Goal: Task Accomplishment & Management: Use online tool/utility

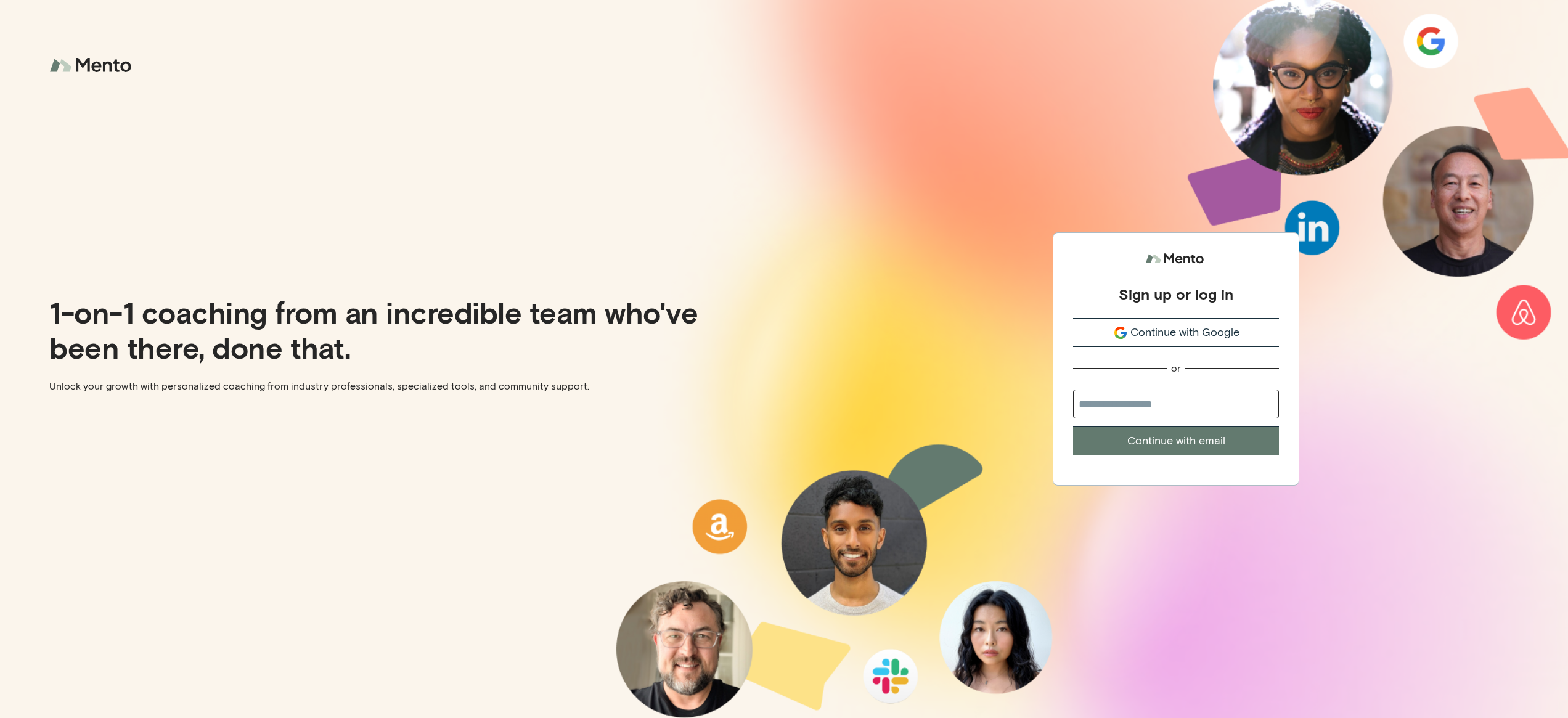
click at [1258, 335] on div "Continue with Google" at bounding box center [1176, 332] width 206 height 17
click at [1219, 333] on span "Continue with Google" at bounding box center [1184, 332] width 109 height 17
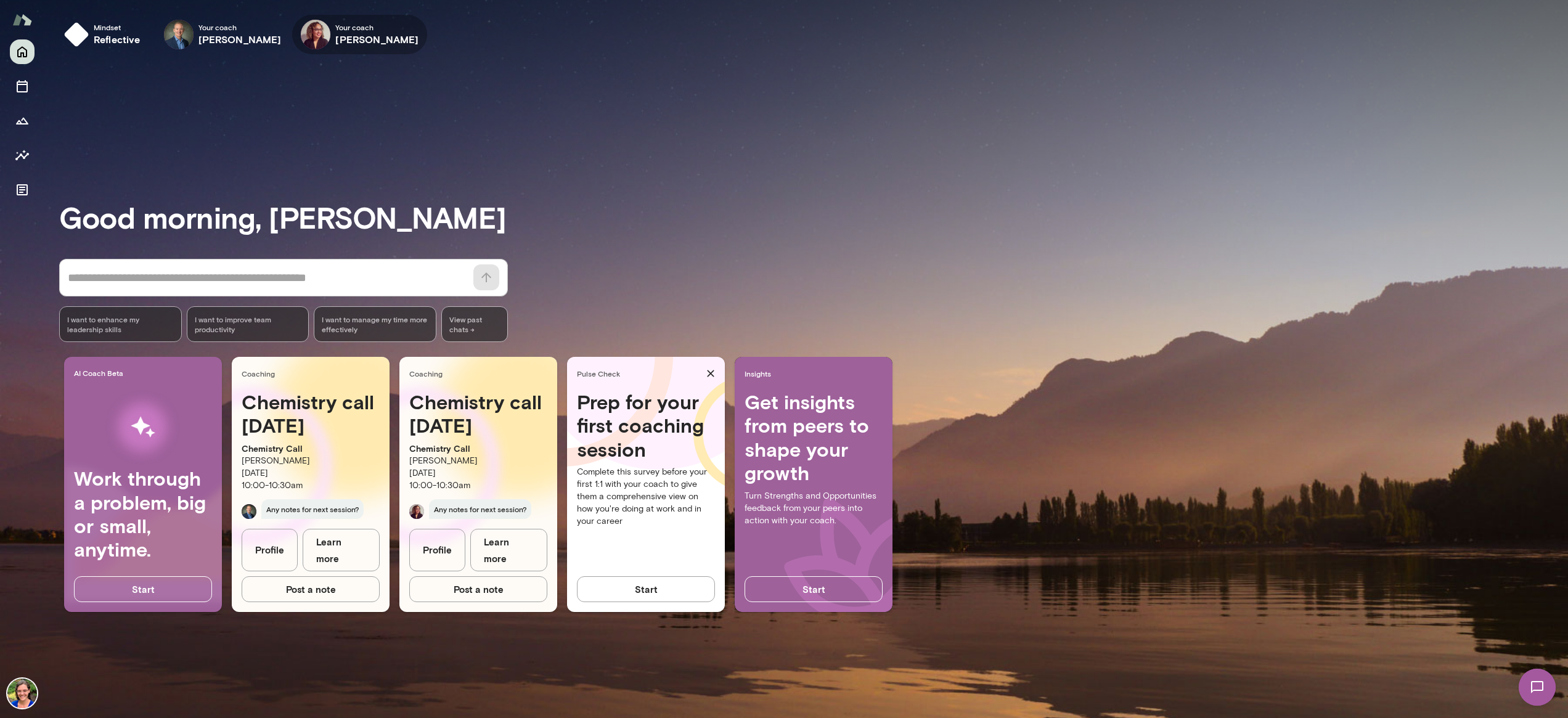
click at [0, 0] on icon "button" at bounding box center [0, 0] width 0 height 0
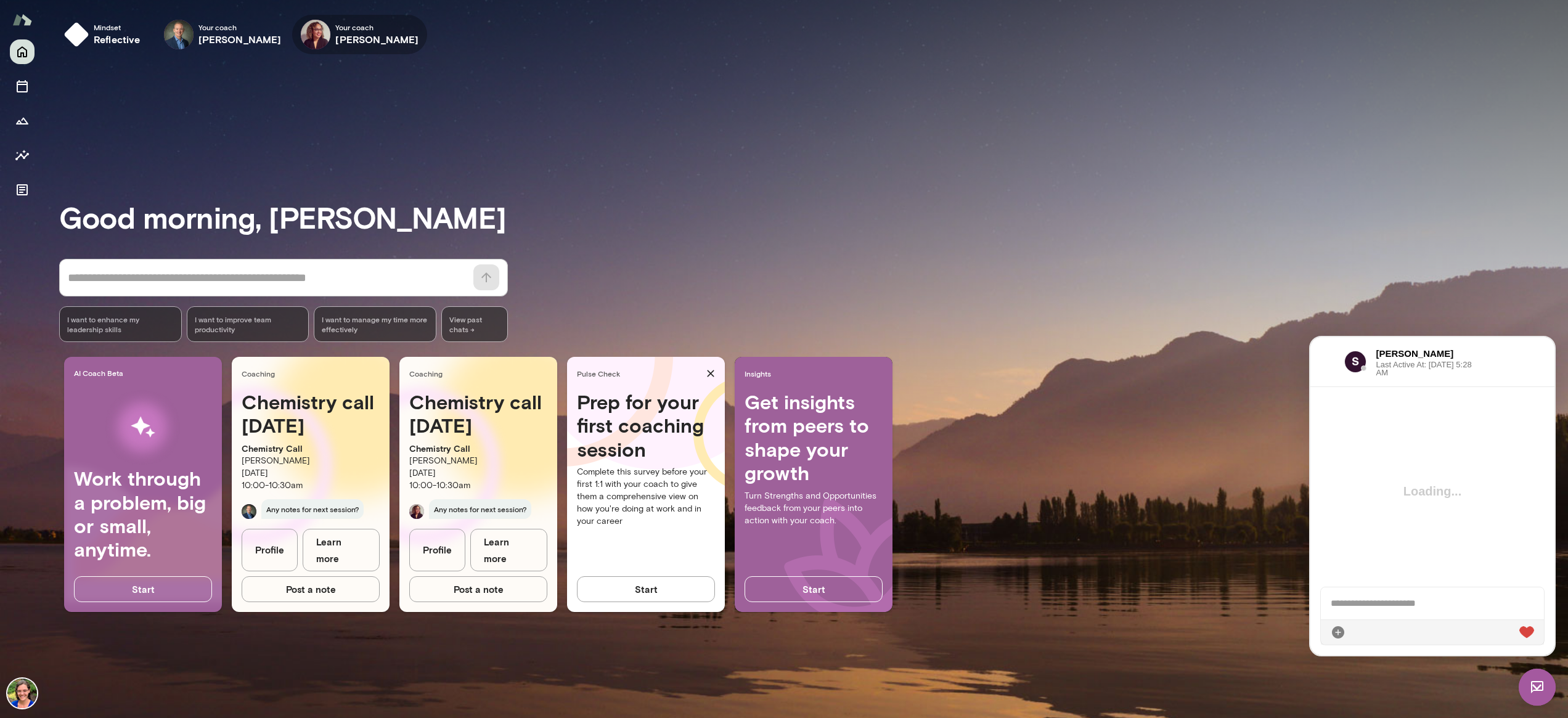
scroll to position [64, 0]
click at [0, 0] on icon "button" at bounding box center [0, 0] width 0 height 0
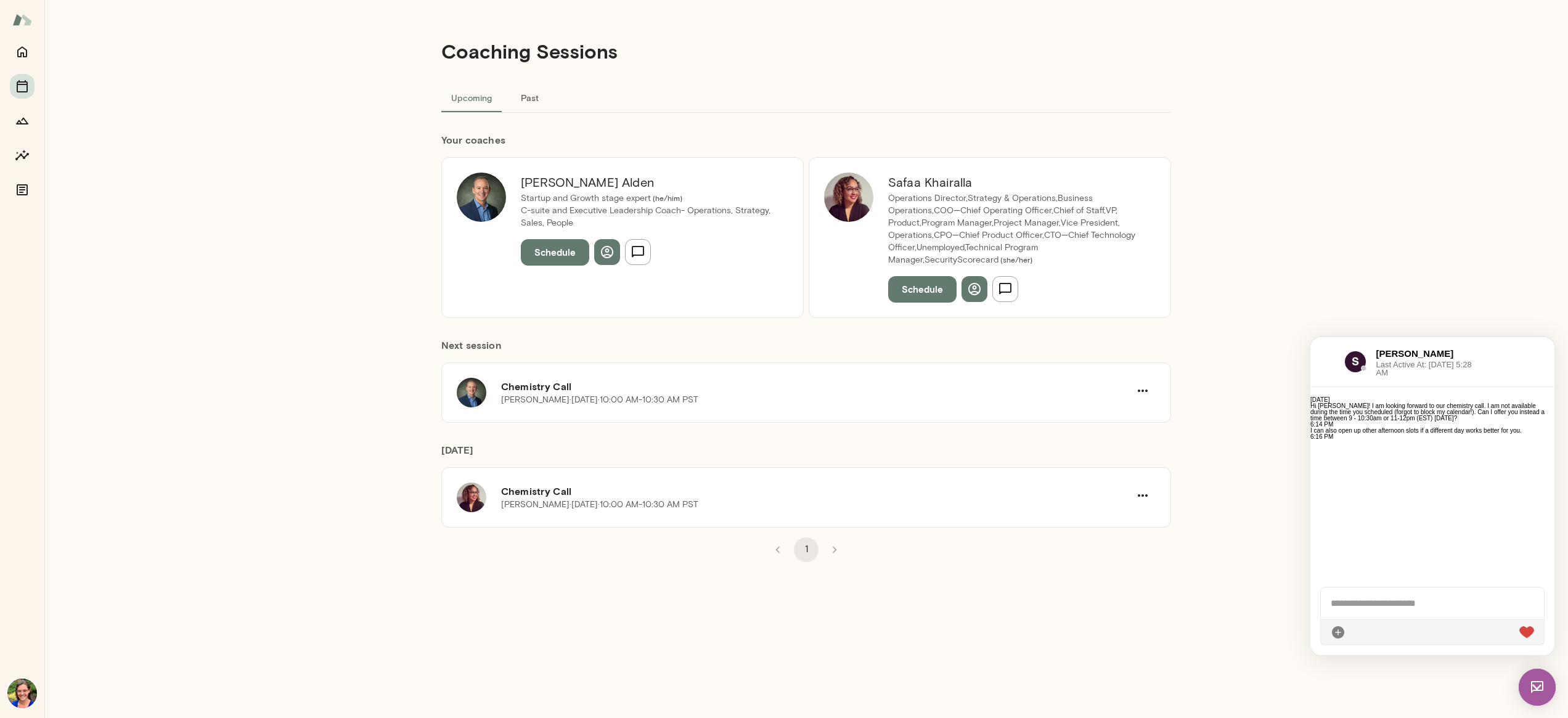
scroll to position [56, 0]
click at [1450, 637] on div at bounding box center [1432, 632] width 223 height 25
click at [1442, 631] on div at bounding box center [1432, 632] width 223 height 25
click at [1426, 614] on div at bounding box center [1432, 603] width 223 height 32
click at [1378, 590] on div at bounding box center [1432, 603] width 223 height 32
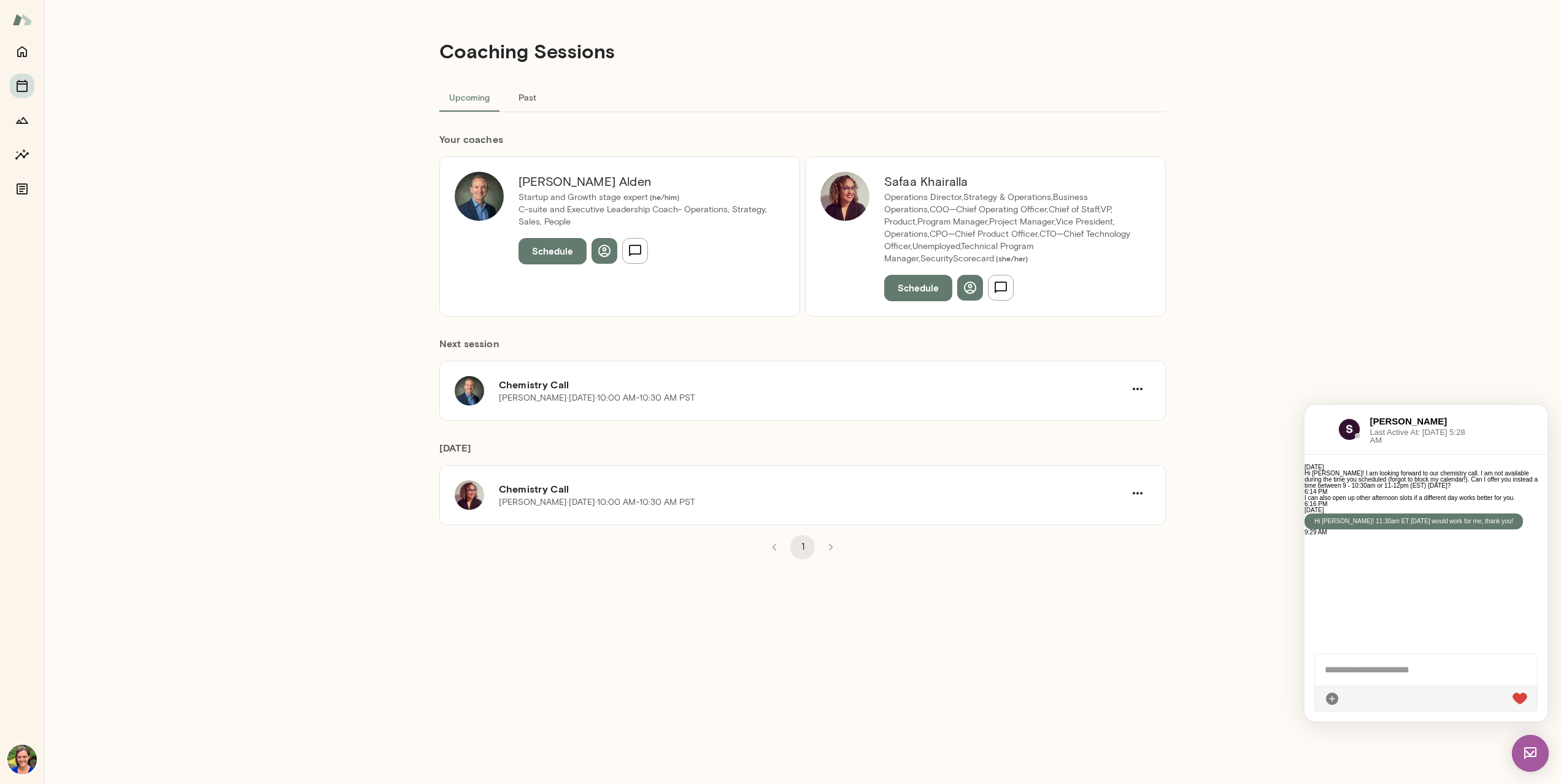
scroll to position [150, 0]
